Goal: Navigation & Orientation: Find specific page/section

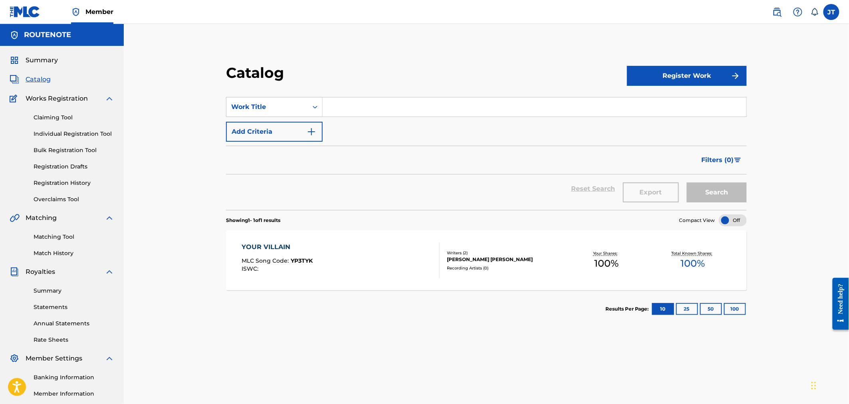
click at [46, 78] on span "Catalog" at bounding box center [38, 80] width 25 height 10
